Goal: Information Seeking & Learning: Compare options

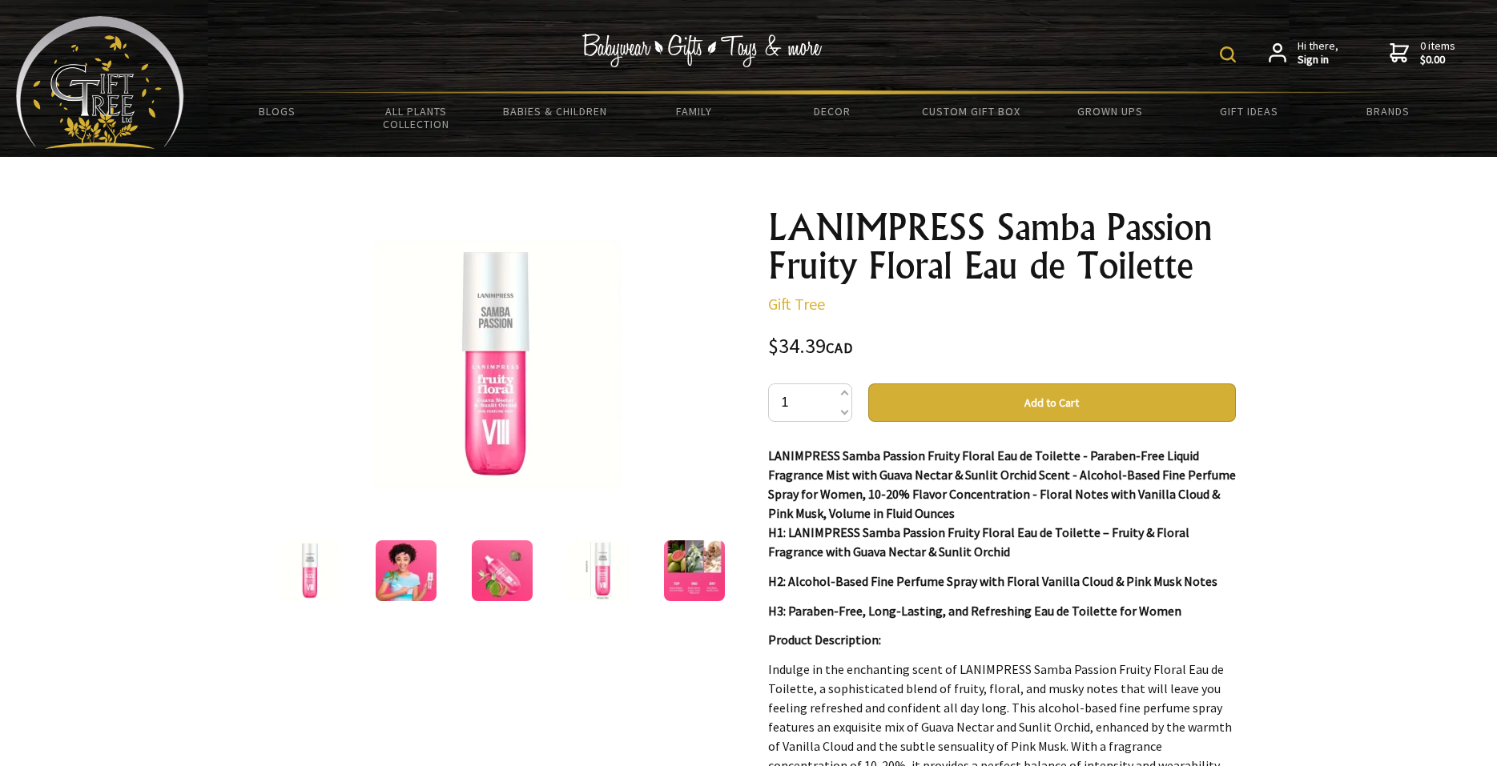
click at [1229, 53] on img at bounding box center [1228, 54] width 16 height 16
click at [1143, 48] on input "text" at bounding box center [1177, 52] width 131 height 27
paste input "lanimpress samba passion"
type input "lanimpress samba passion"
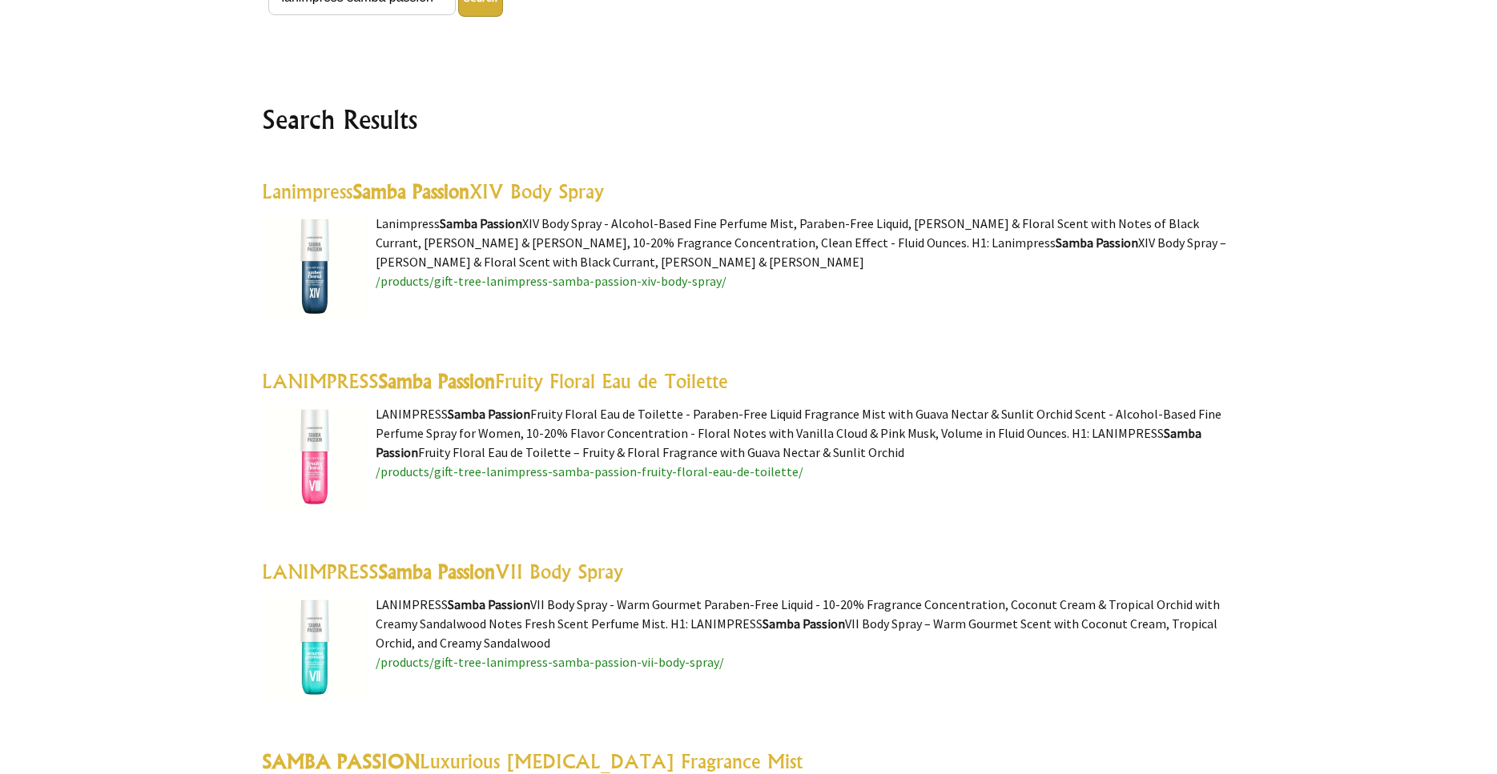
scroll to position [436, 0]
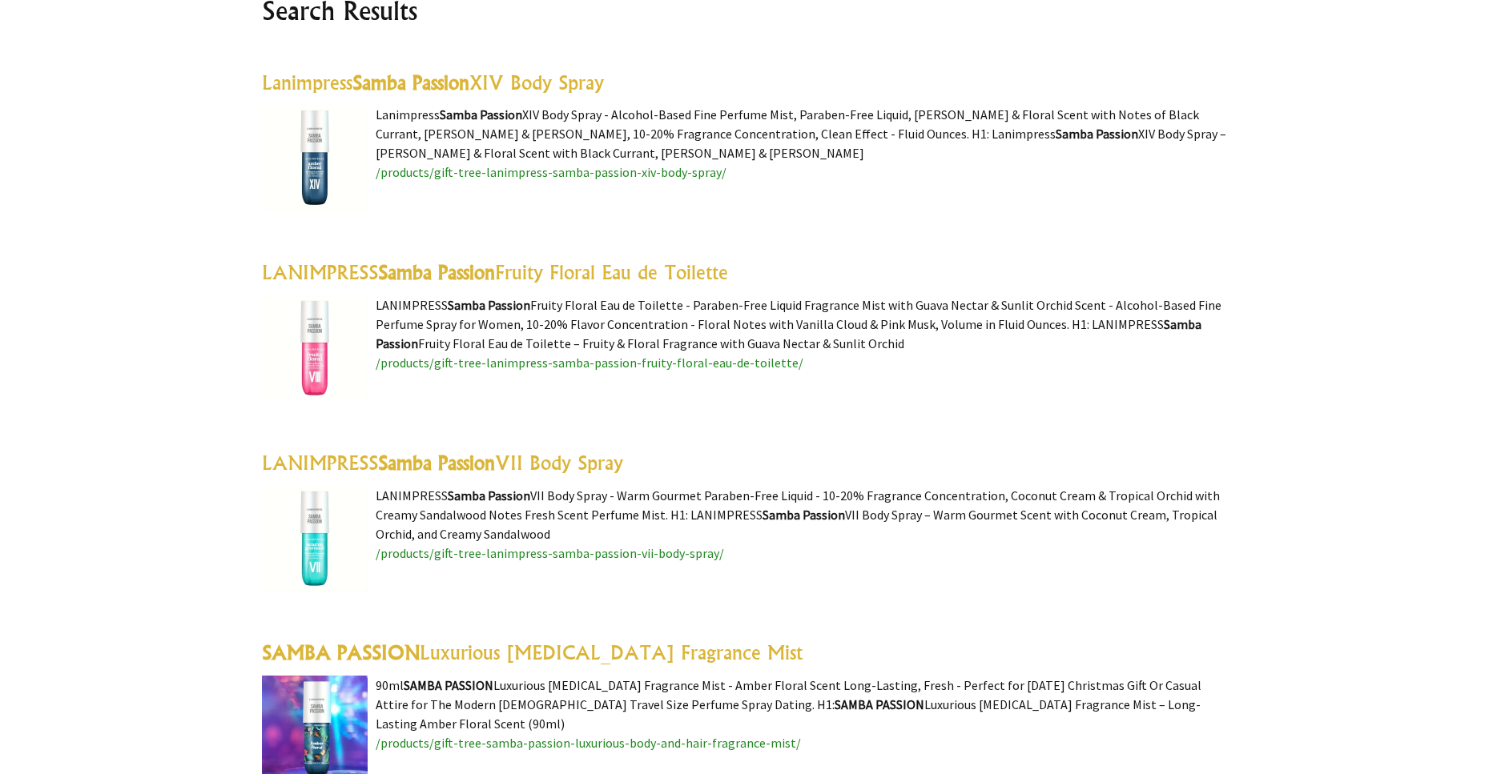
click at [452, 275] on highlight "Samba Passion" at bounding box center [436, 272] width 117 height 24
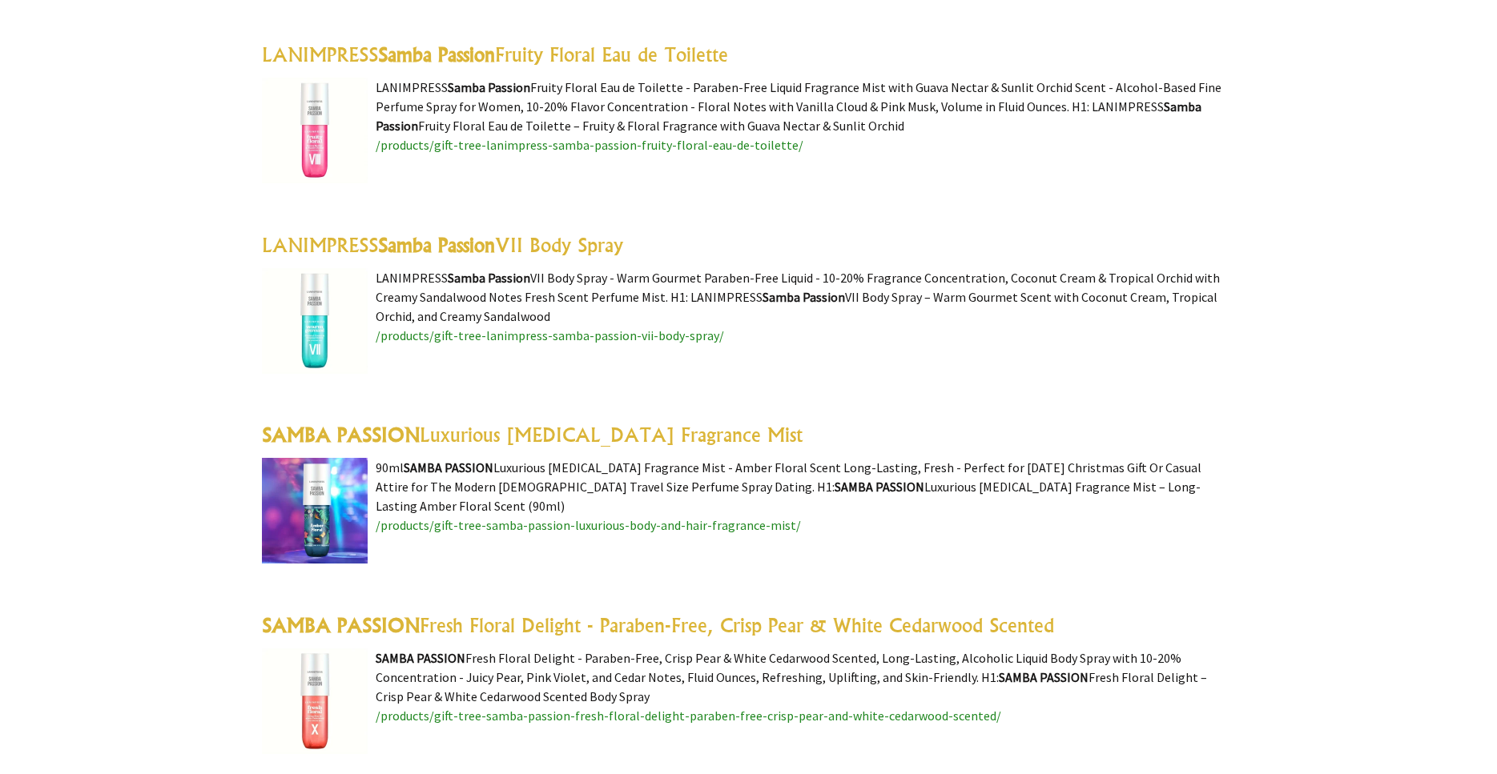
scroll to position [980, 0]
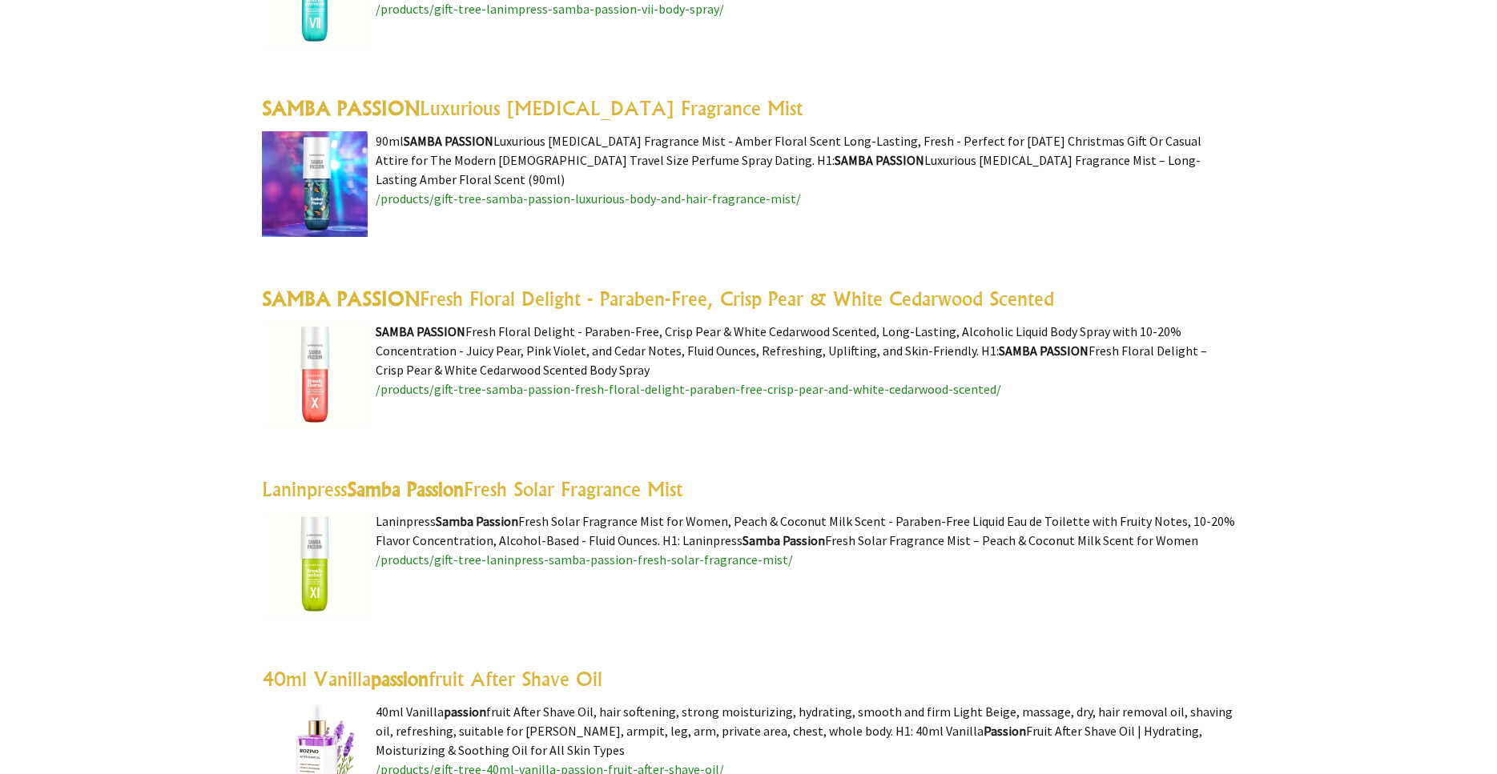
click at [468, 301] on link "SAMBA PASSION Fresh Floral Delight - Paraben-Free, Crisp Pear & White Cedarwood…" at bounding box center [658, 299] width 792 height 24
click at [442, 486] on highlight "Samba Passion" at bounding box center [405, 489] width 117 height 24
click at [471, 109] on link "SAMBA PASSION Luxurious Body & Hair Fragrance Mist" at bounding box center [532, 108] width 541 height 24
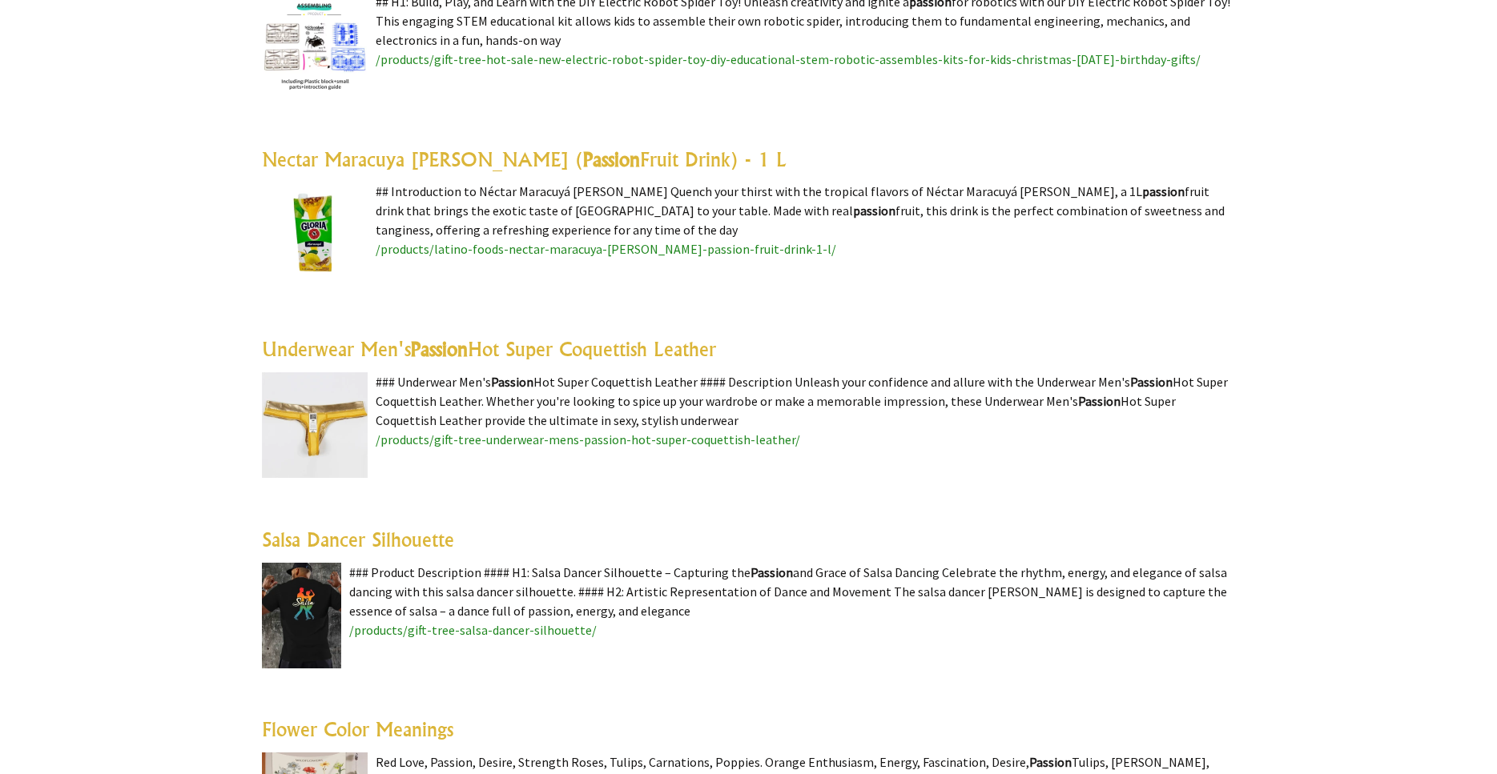
scroll to position [2614, 0]
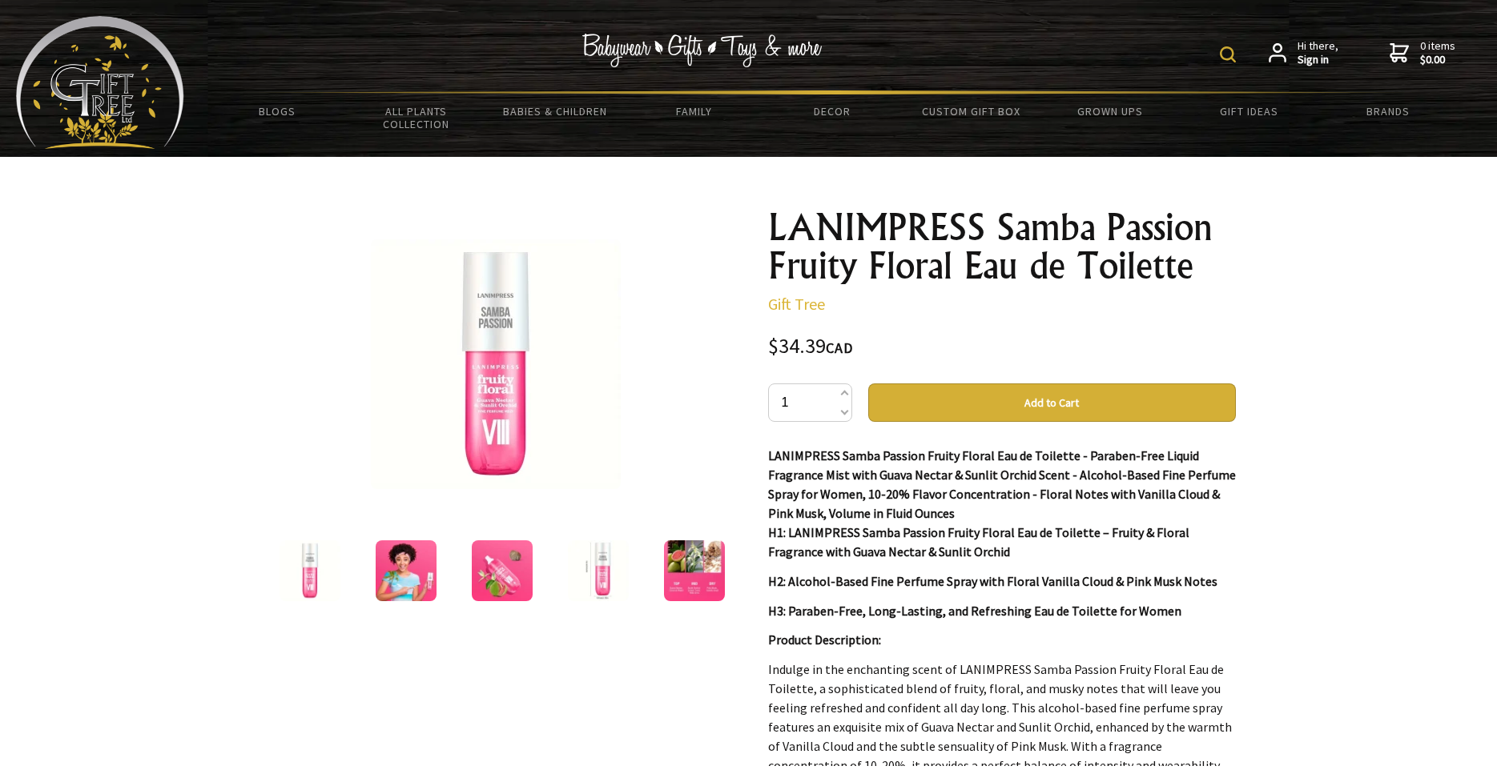
click at [712, 578] on img at bounding box center [694, 571] width 61 height 61
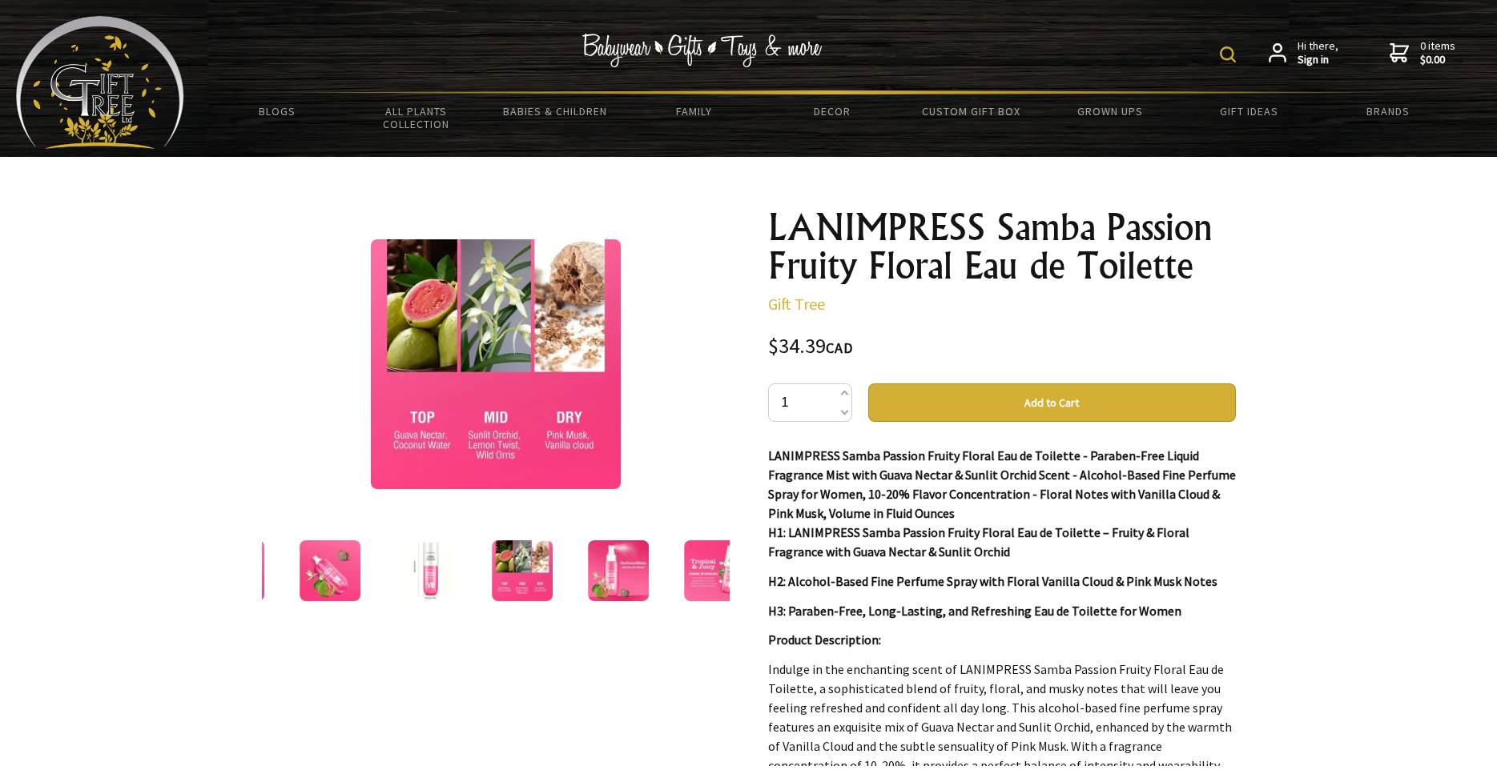
click at [702, 187] on div "5 /7 LANIMPRESS Samba Passion Fruity Floral Eau de Toilette Gift Tree $34.39 CA…" at bounding box center [749, 626] width 1000 height 939
click at [696, 211] on div at bounding box center [496, 364] width 468 height 312
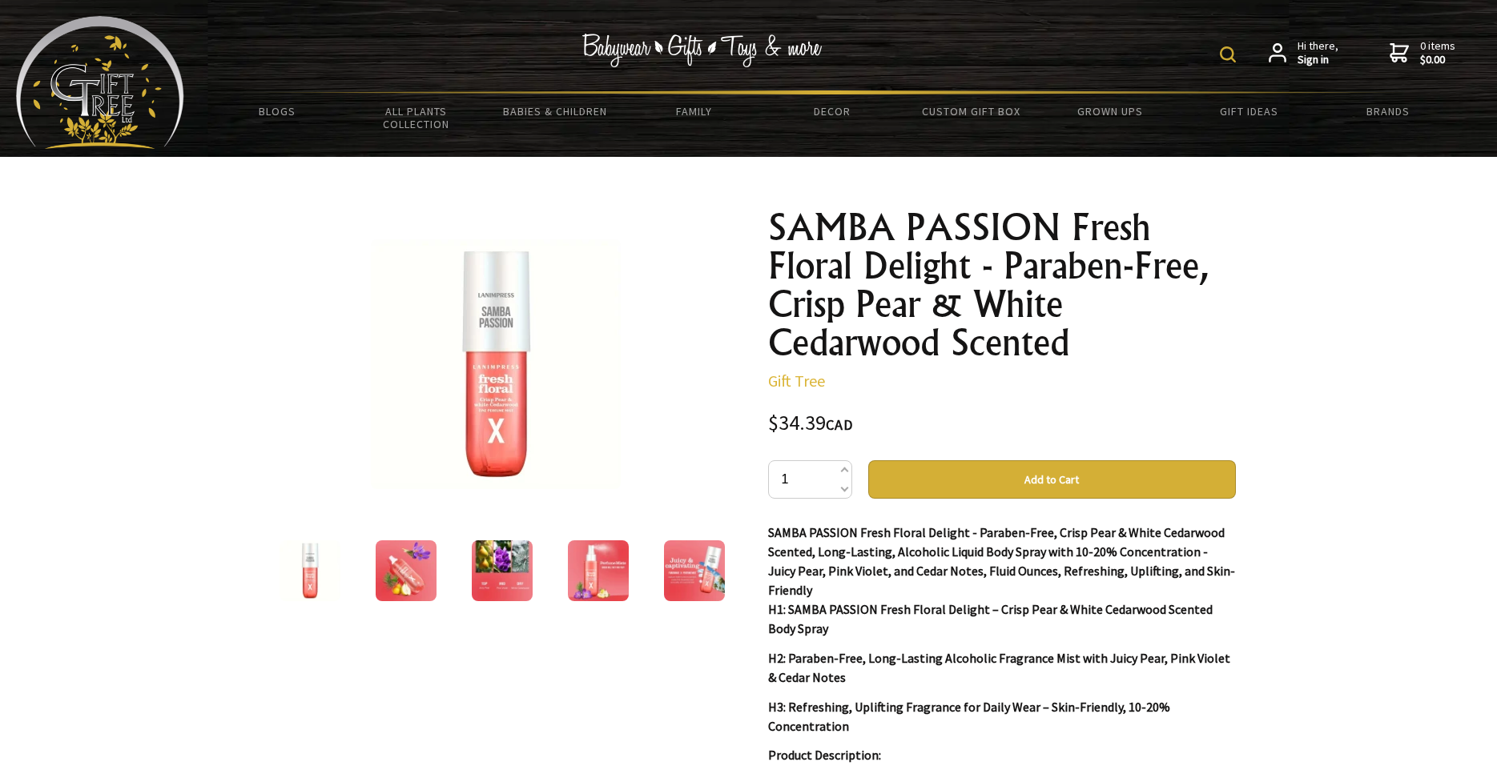
click at [509, 573] on img at bounding box center [502, 571] width 61 height 61
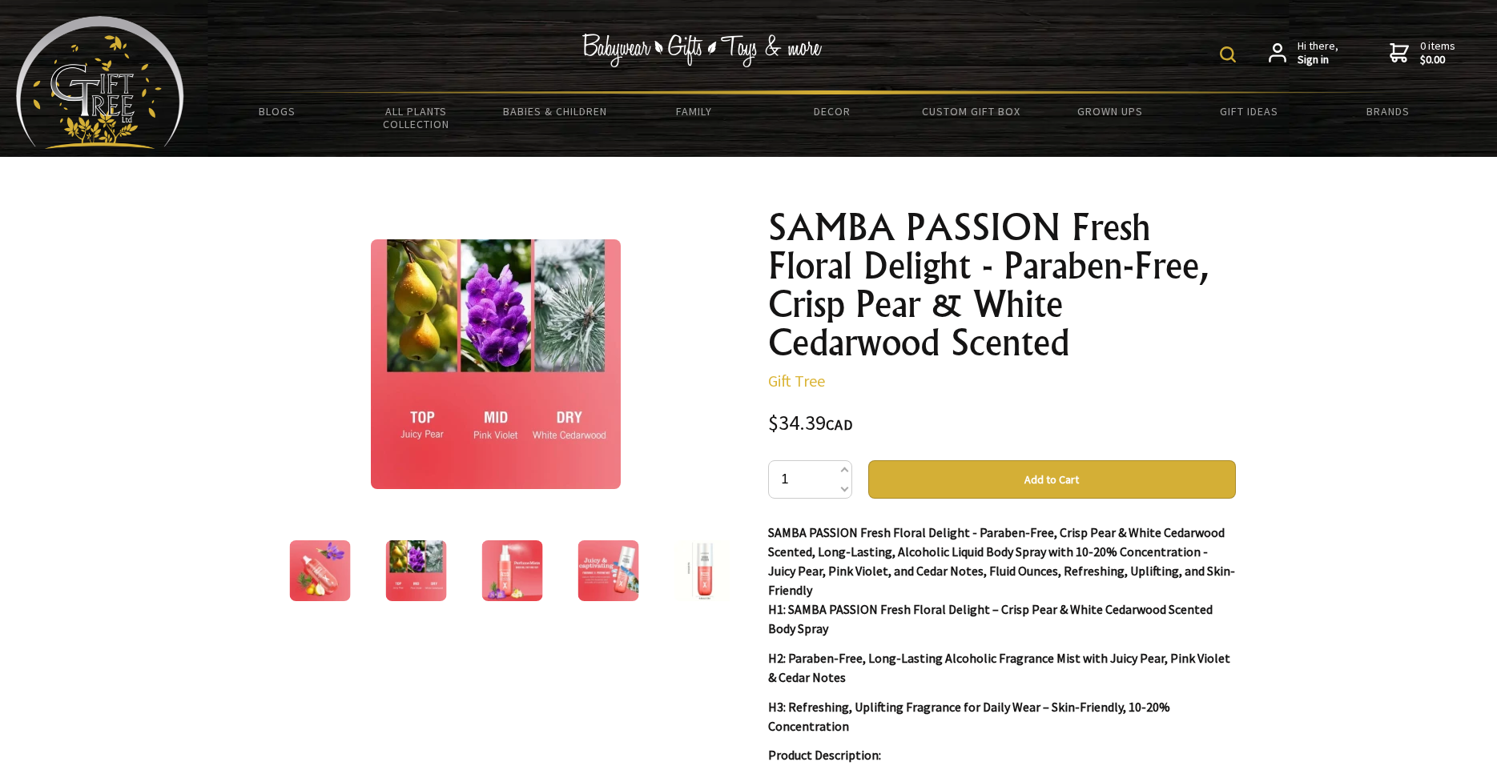
click at [522, 438] on img at bounding box center [496, 364] width 250 height 250
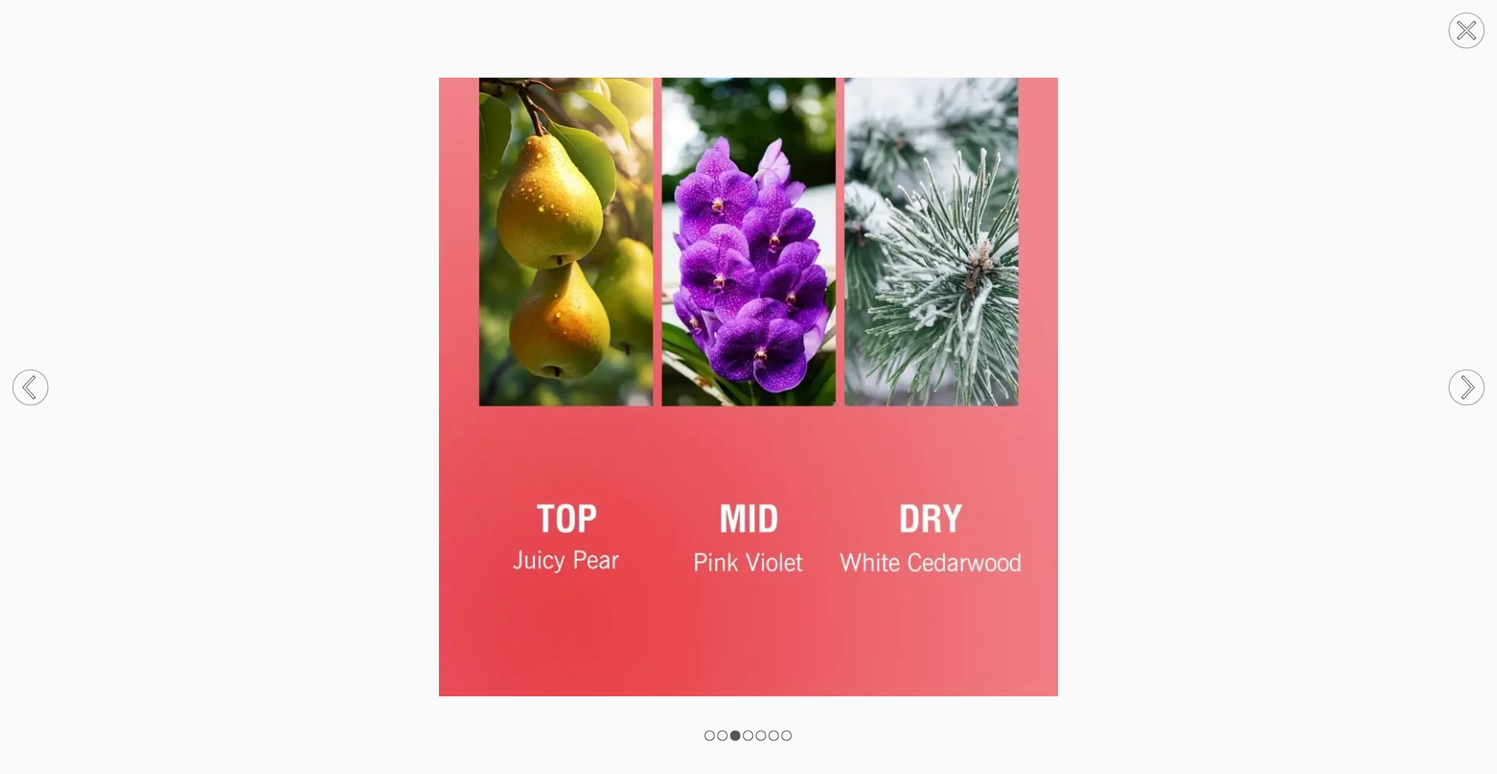
click at [324, 310] on img at bounding box center [748, 388] width 1497 height 620
click at [692, 312] on img at bounding box center [748, 388] width 1497 height 620
click at [1205, 337] on img at bounding box center [748, 388] width 1497 height 620
click at [1457, 21] on circle at bounding box center [1466, 30] width 35 height 35
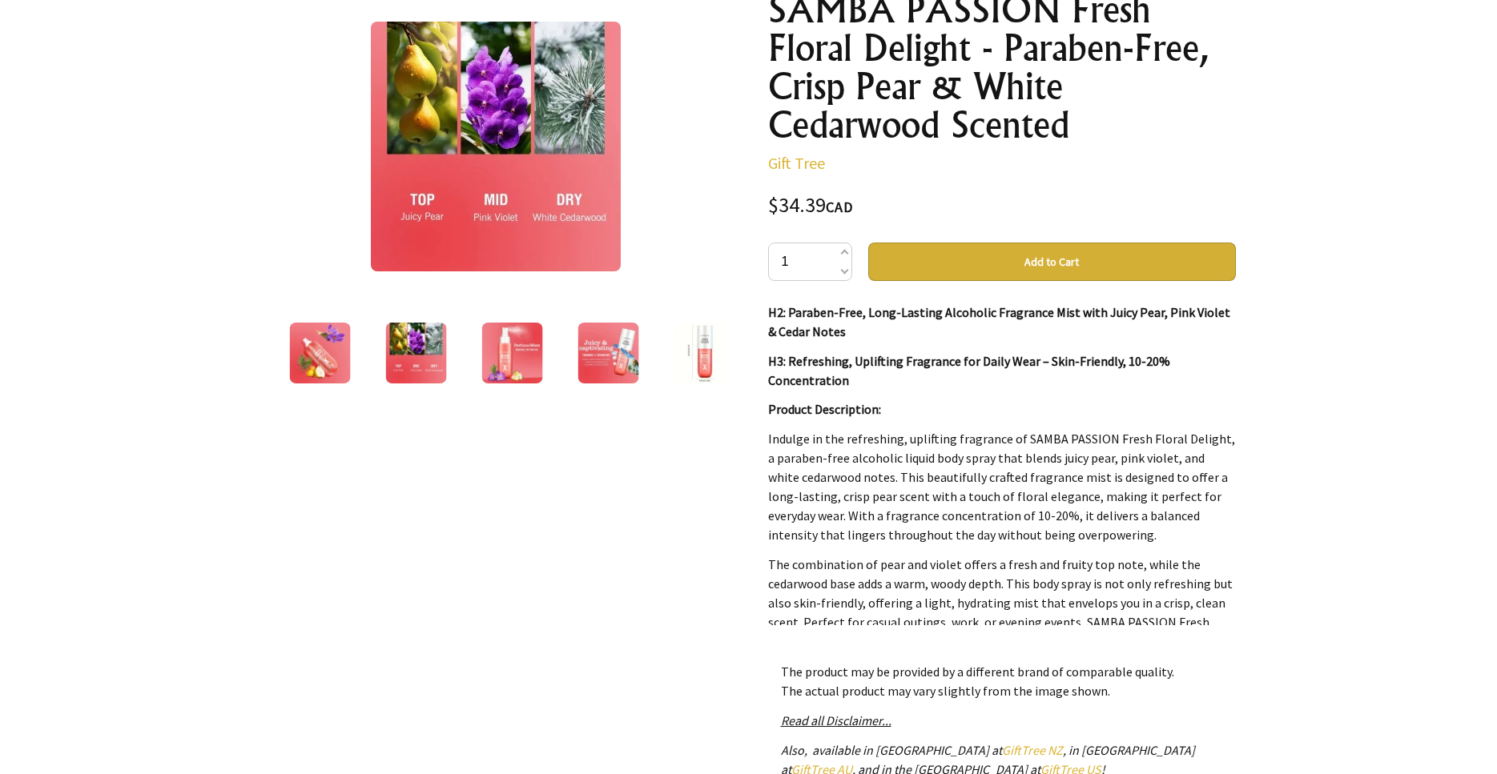
scroll to position [256, 0]
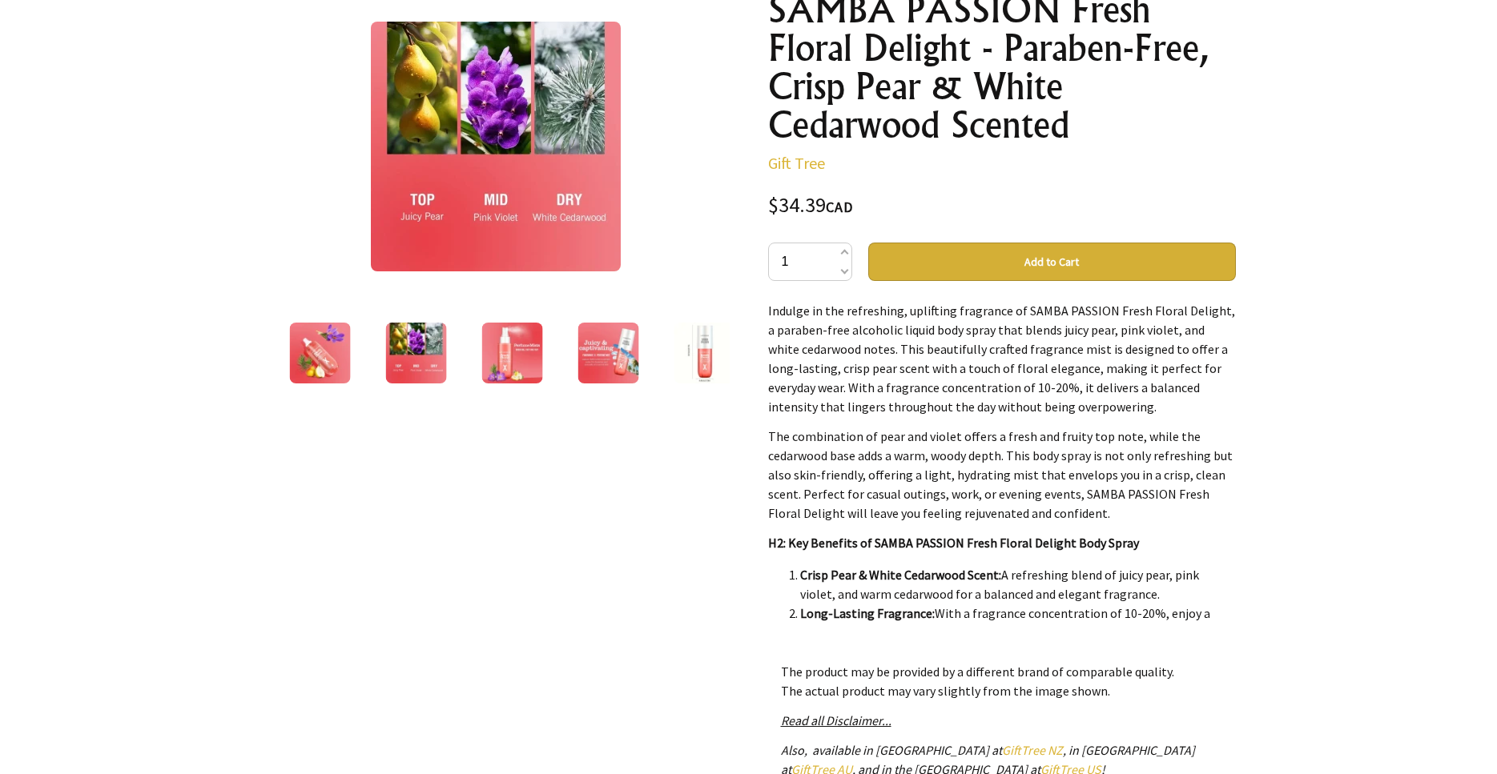
click at [1348, 341] on div at bounding box center [748, 447] width 1497 height 1016
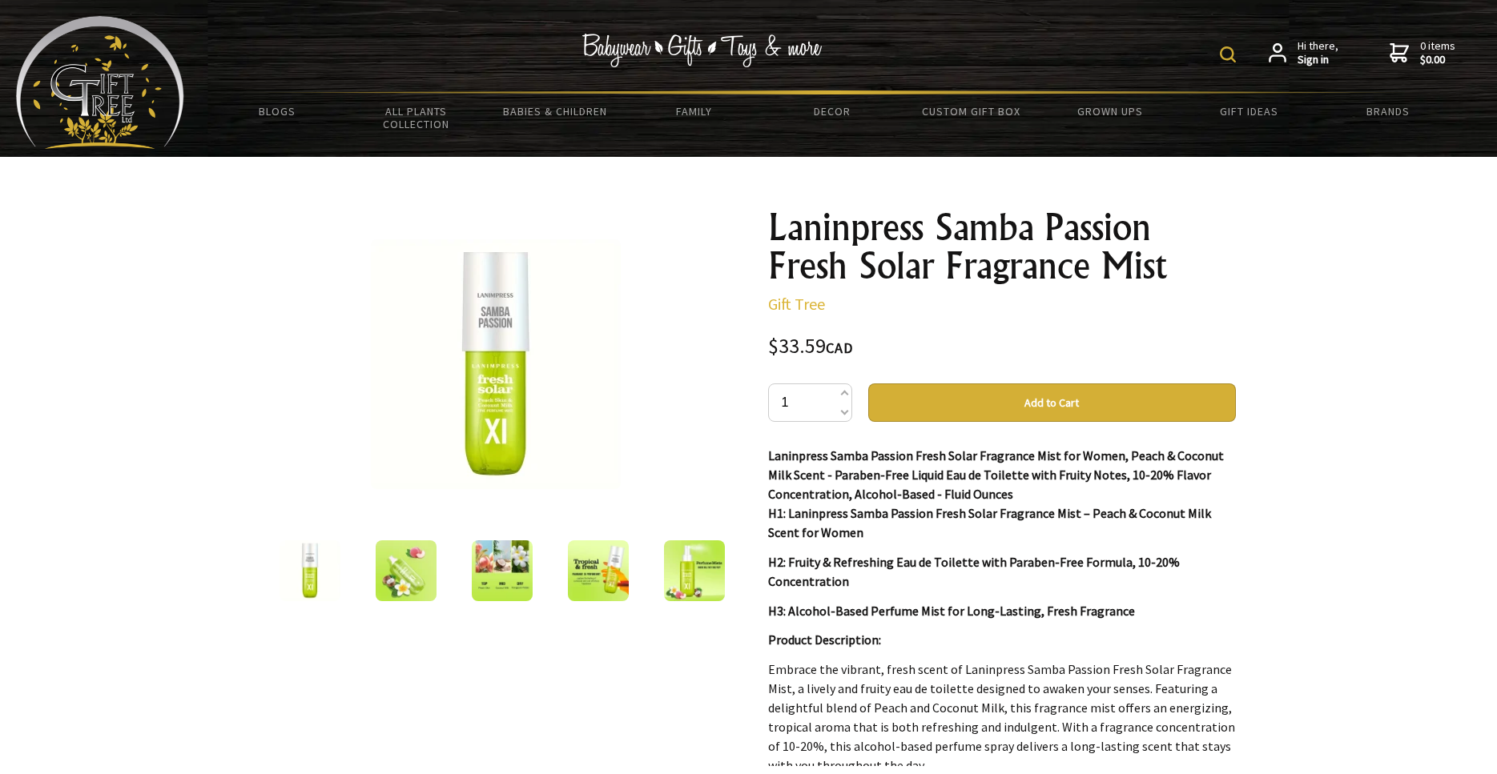
click at [503, 573] on img at bounding box center [502, 571] width 61 height 61
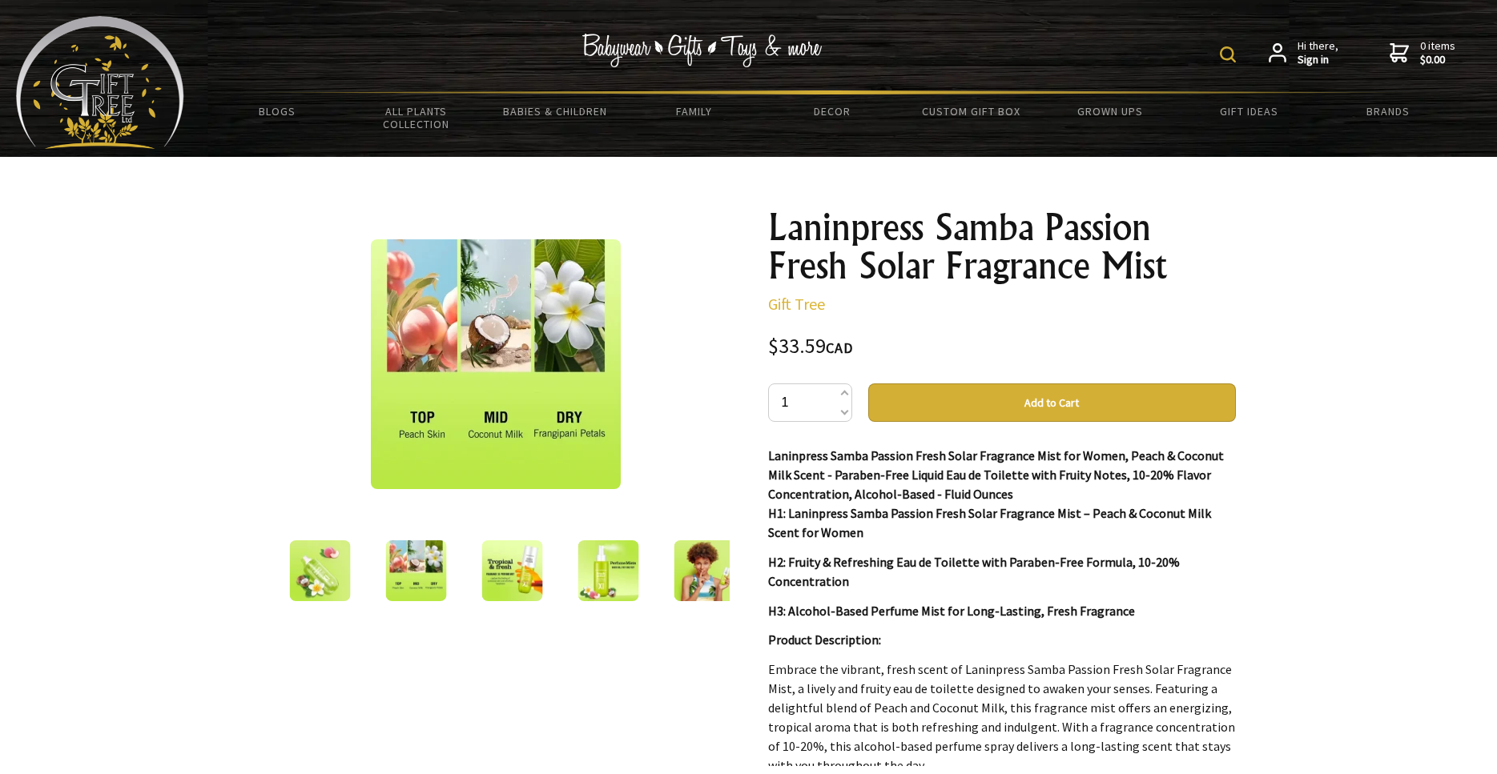
click at [551, 715] on div "3 /7" at bounding box center [495, 626] width 493 height 863
click at [1362, 441] on div at bounding box center [748, 626] width 1497 height 939
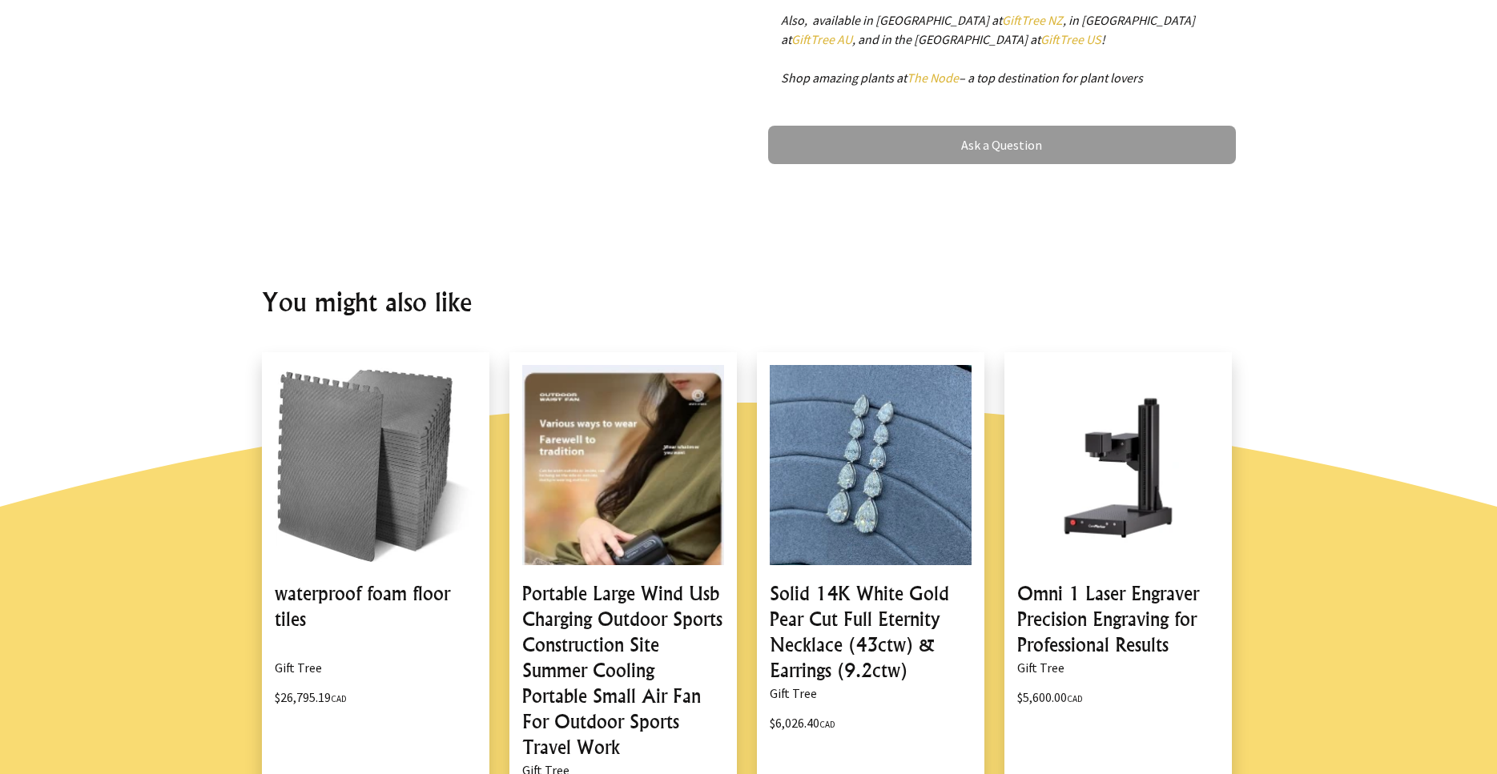
scroll to position [1089, 0]
